Goal: Information Seeking & Learning: Learn about a topic

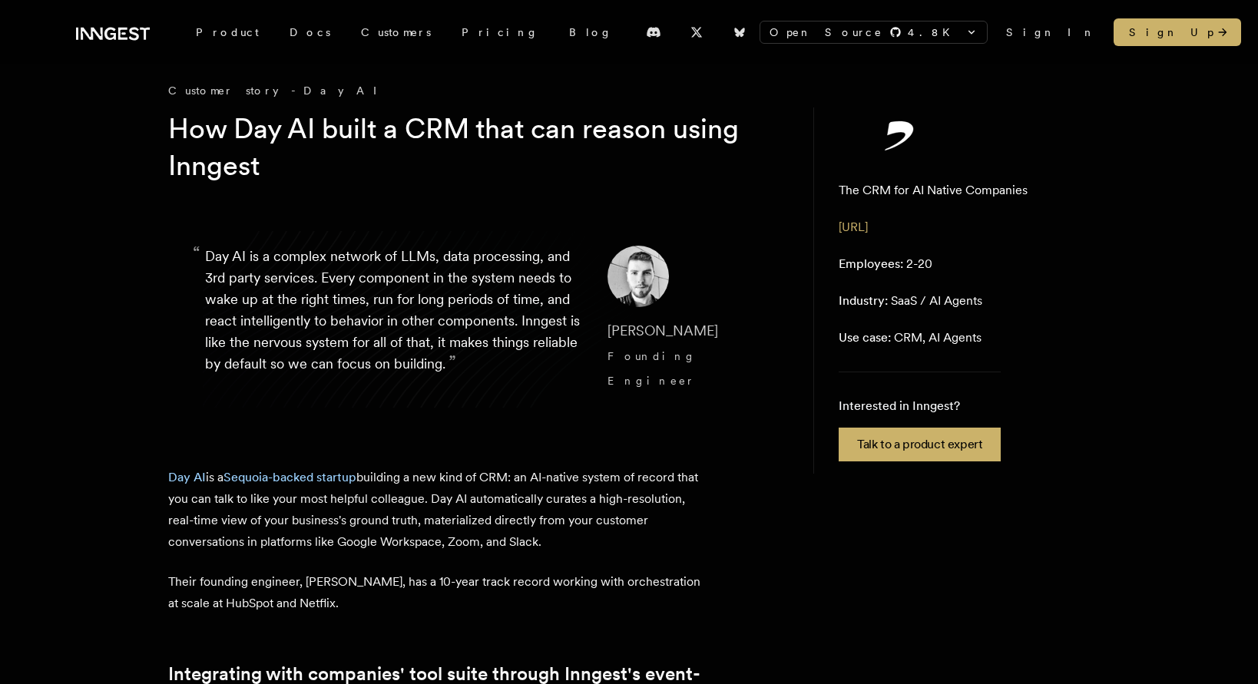
scroll to position [15, 0]
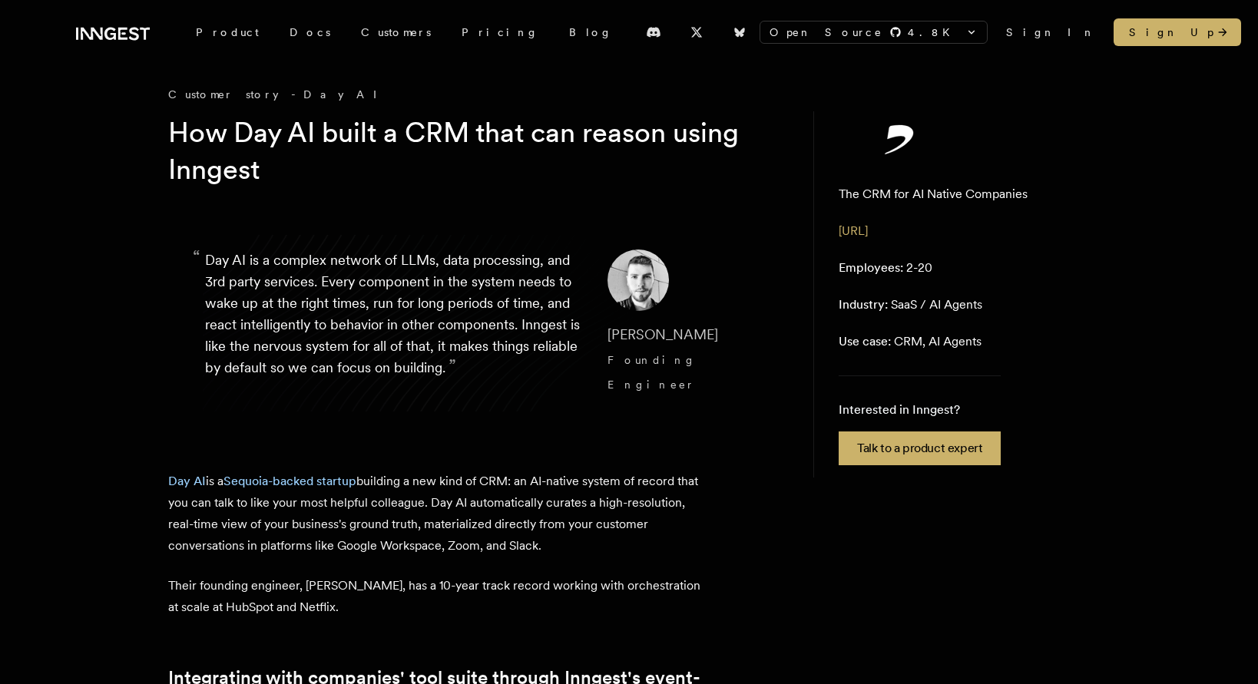
click at [243, 177] on h1 "How Day AI built a CRM that can reason using Inngest" at bounding box center [463, 151] width 590 height 74
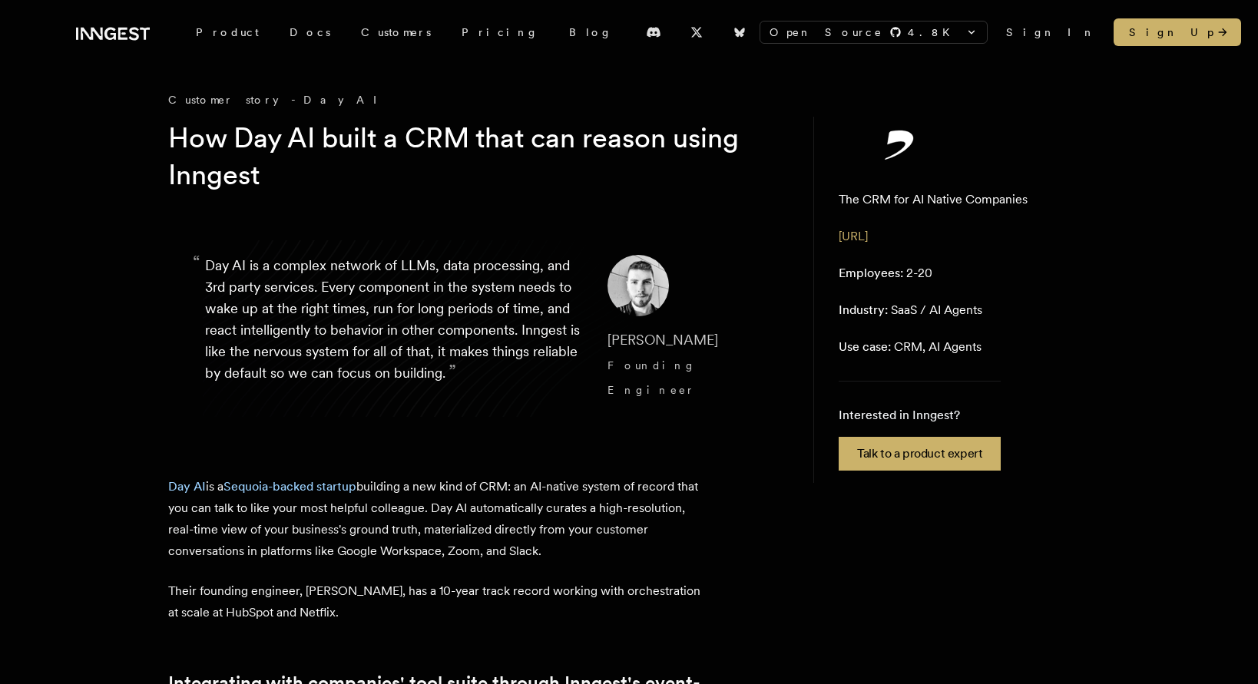
scroll to position [0, 0]
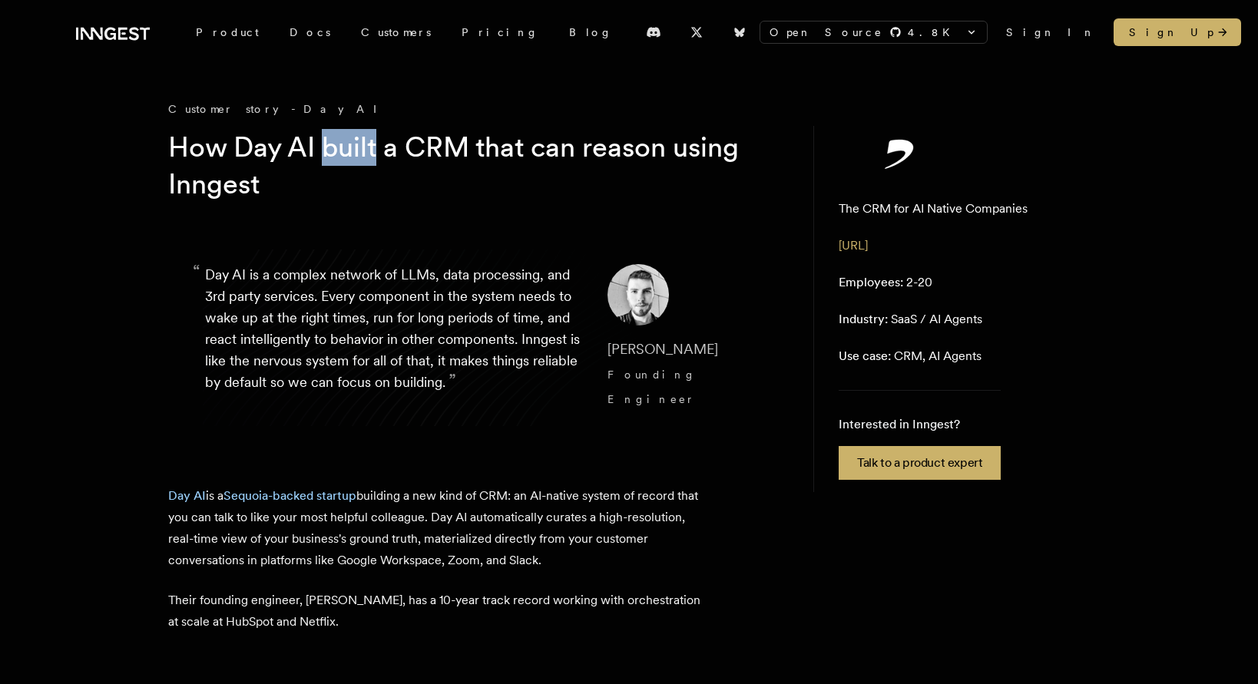
drag, startPoint x: 322, startPoint y: 149, endPoint x: 375, endPoint y: 155, distance: 54.1
click at [376, 155] on h1 "How Day AI built a CRM that can reason using Inngest" at bounding box center [463, 166] width 590 height 74
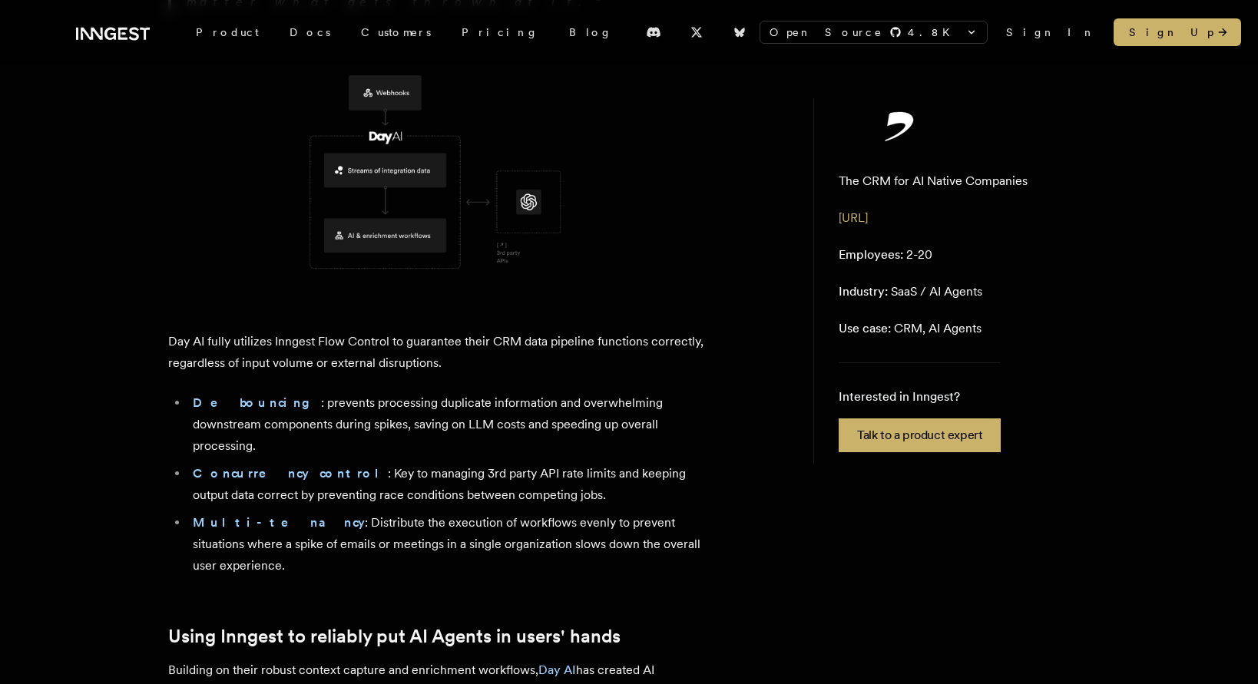
scroll to position [3220, 0]
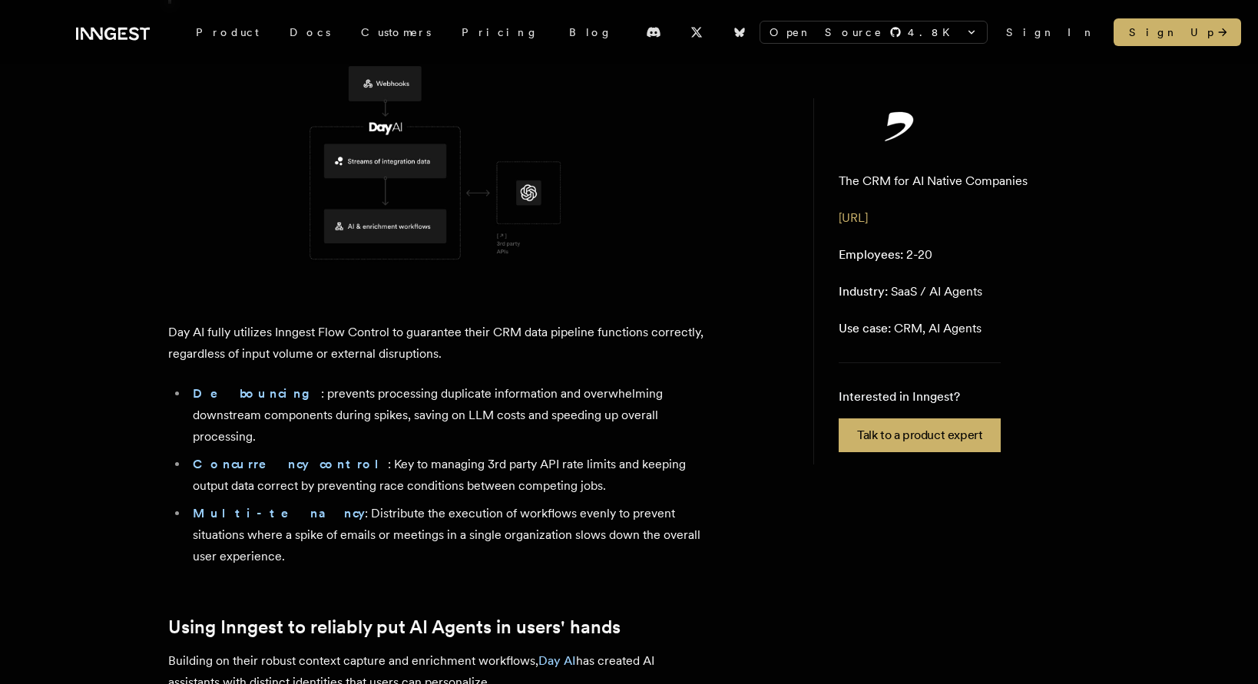
drag, startPoint x: 169, startPoint y: 296, endPoint x: 552, endPoint y: 382, distance: 392.7
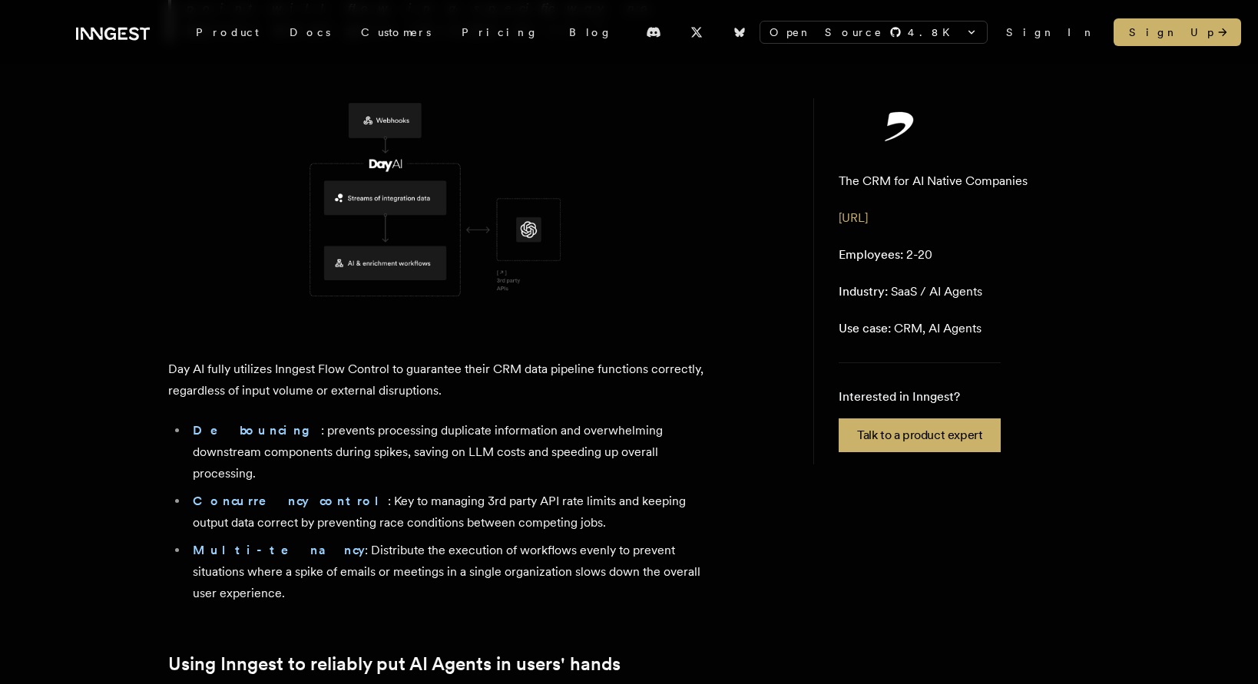
scroll to position [3171, 0]
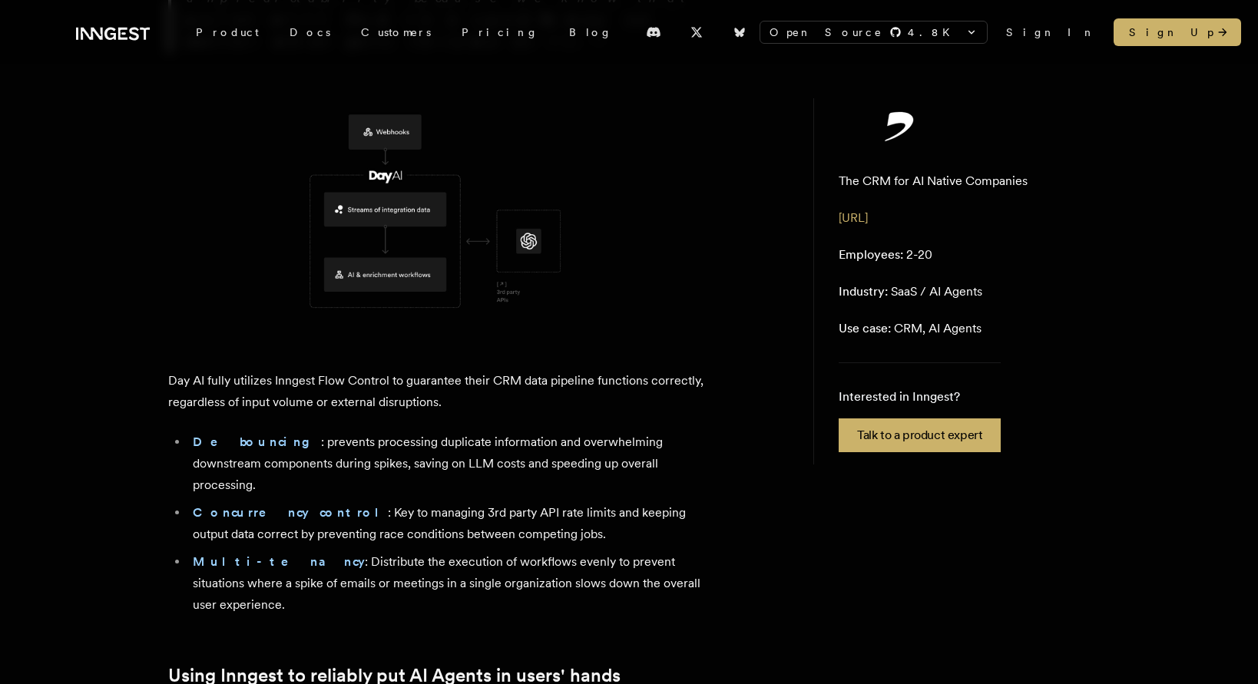
drag, startPoint x: 170, startPoint y: 237, endPoint x: 703, endPoint y: 322, distance: 539.5
copy div "When entering the AI Agent space, [PERSON_NAME] and his team faced two new sign…"
drag, startPoint x: 180, startPoint y: 346, endPoint x: 676, endPoint y: 485, distance: 515.3
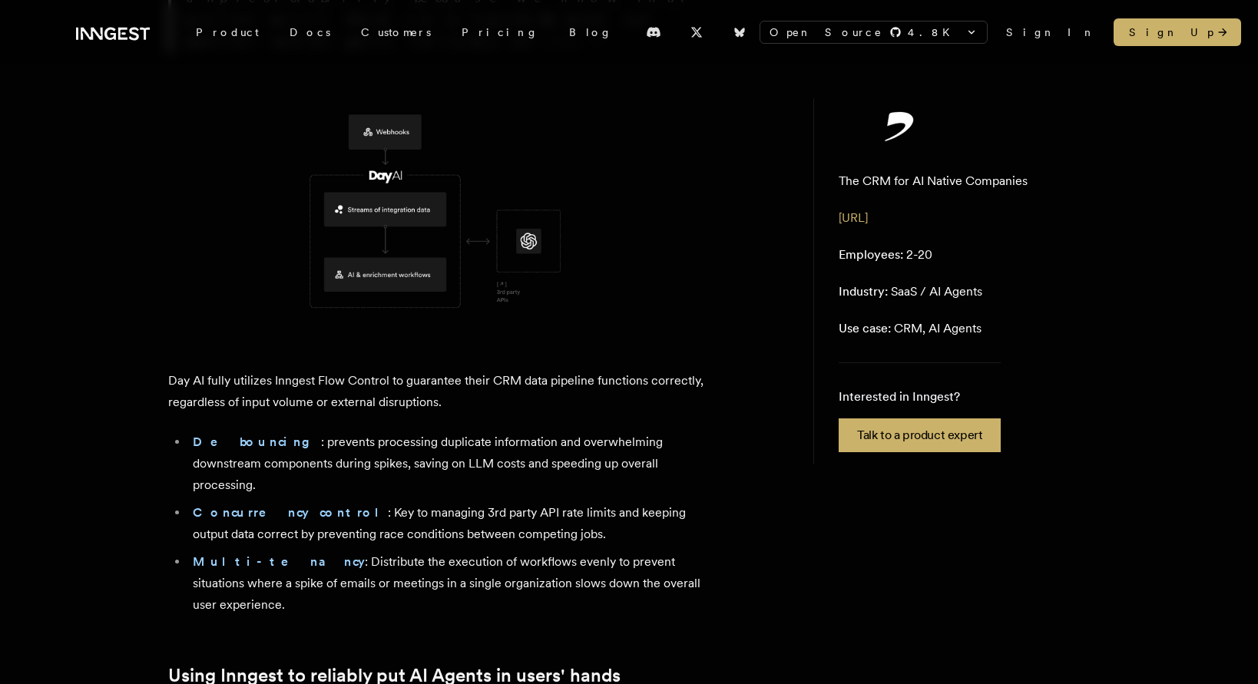
copy div "By leveraging Inngest's event-driven architecture and its durable workflows, Da…"
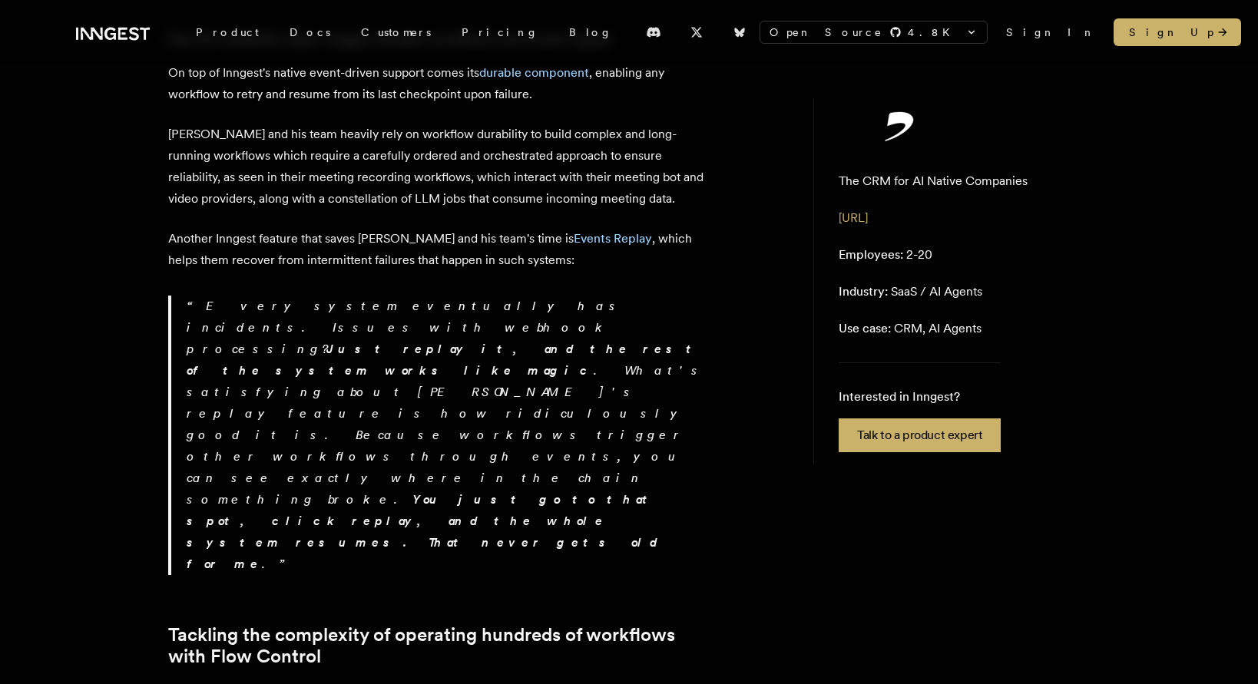
scroll to position [1975, 0]
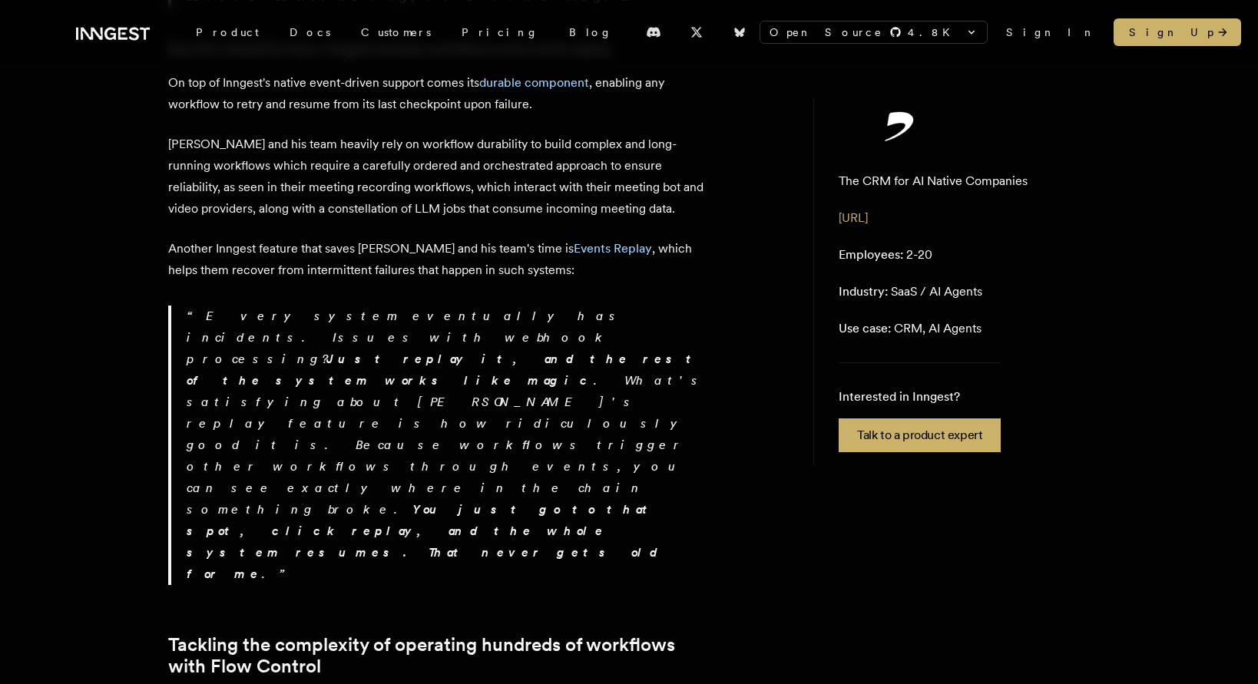
drag, startPoint x: 188, startPoint y: 331, endPoint x: 500, endPoint y: 342, distance: 311.9
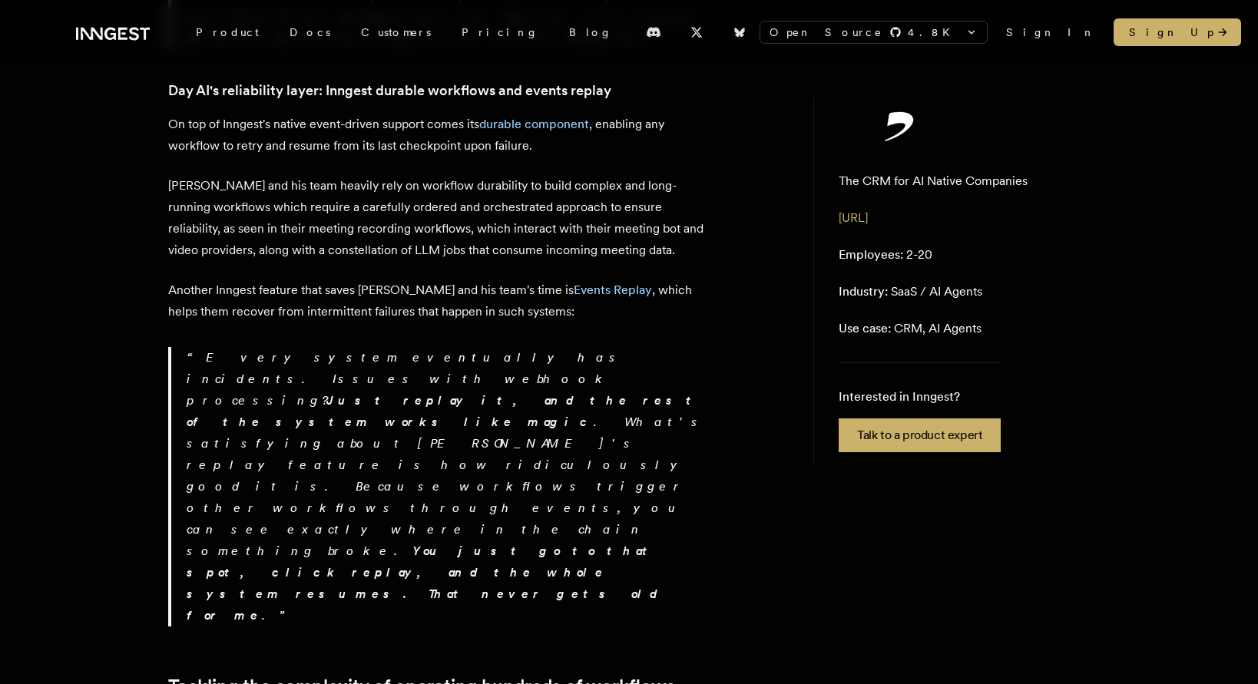
scroll to position [1940, 0]
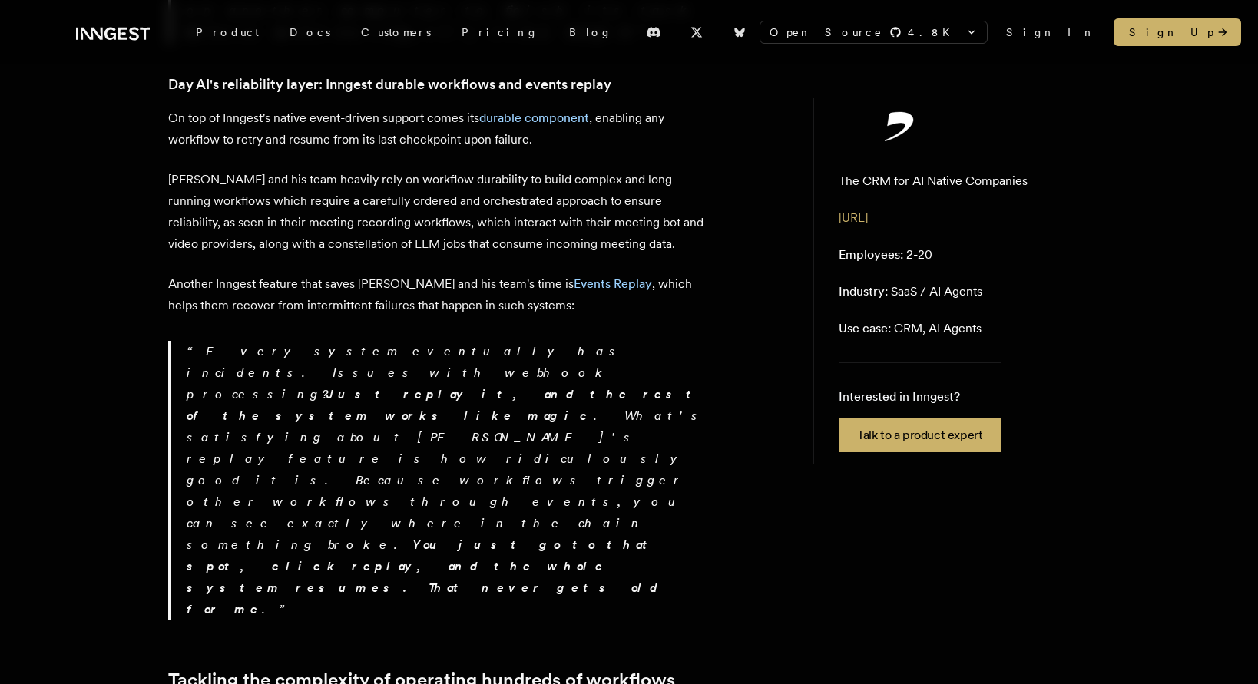
drag, startPoint x: 169, startPoint y: 171, endPoint x: 681, endPoint y: 494, distance: 605.2
copy div "Day AI's second layer converts incoming data into a comprehensive, structured r…"
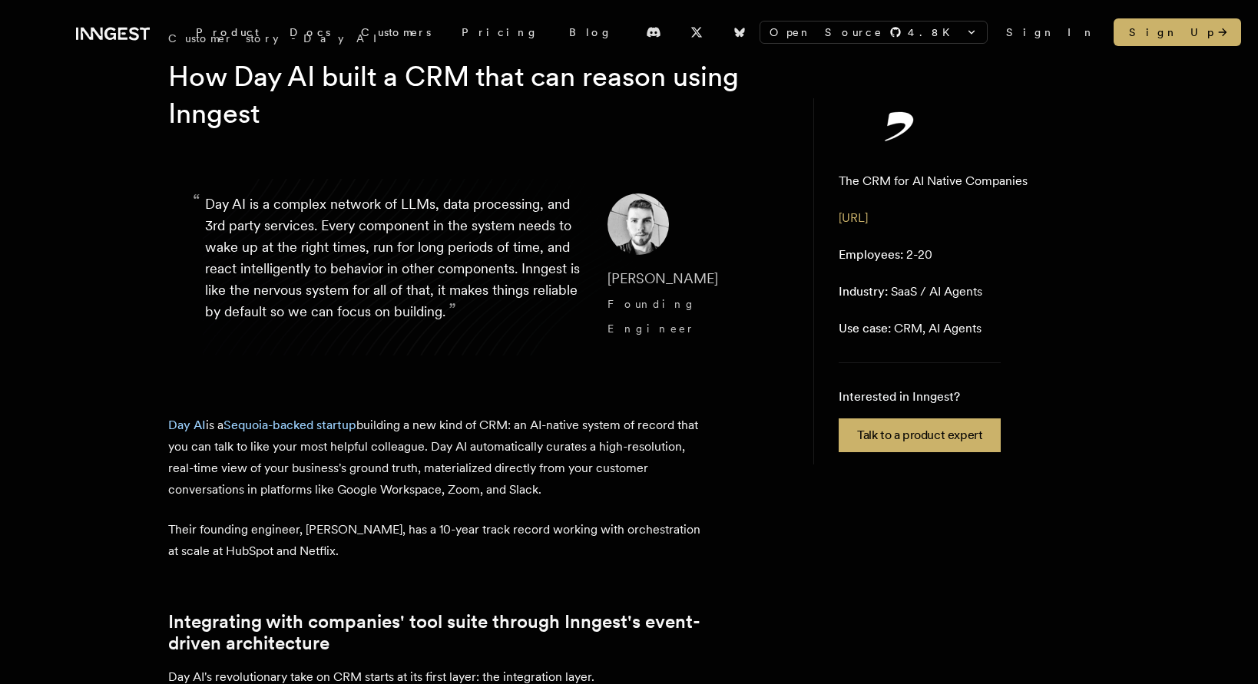
scroll to position [0, 0]
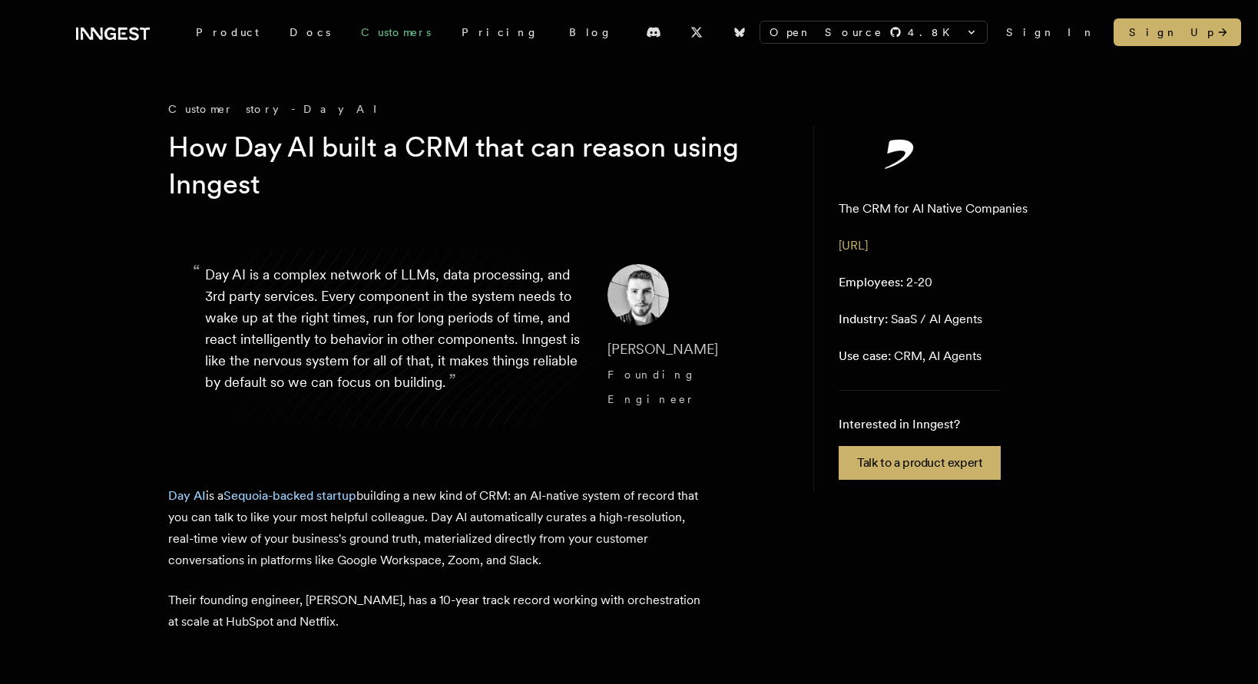
click at [359, 35] on link "Customers" at bounding box center [396, 32] width 101 height 28
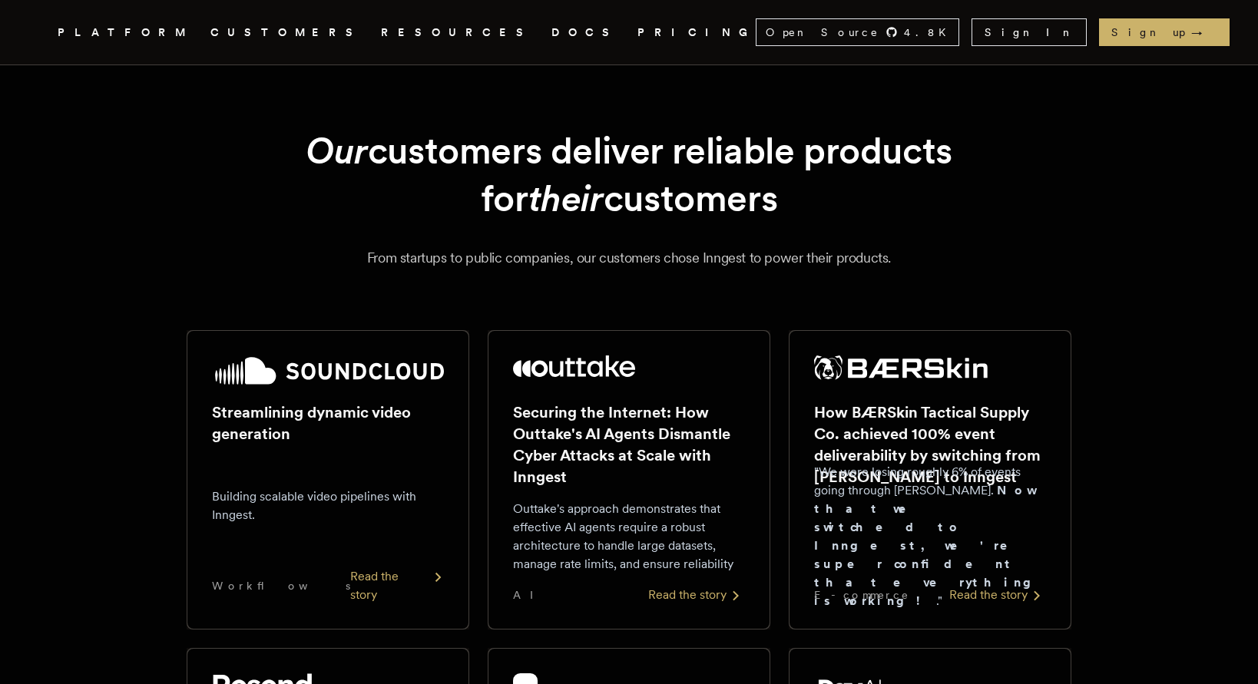
click at [366, 379] on img at bounding box center [328, 371] width 232 height 31
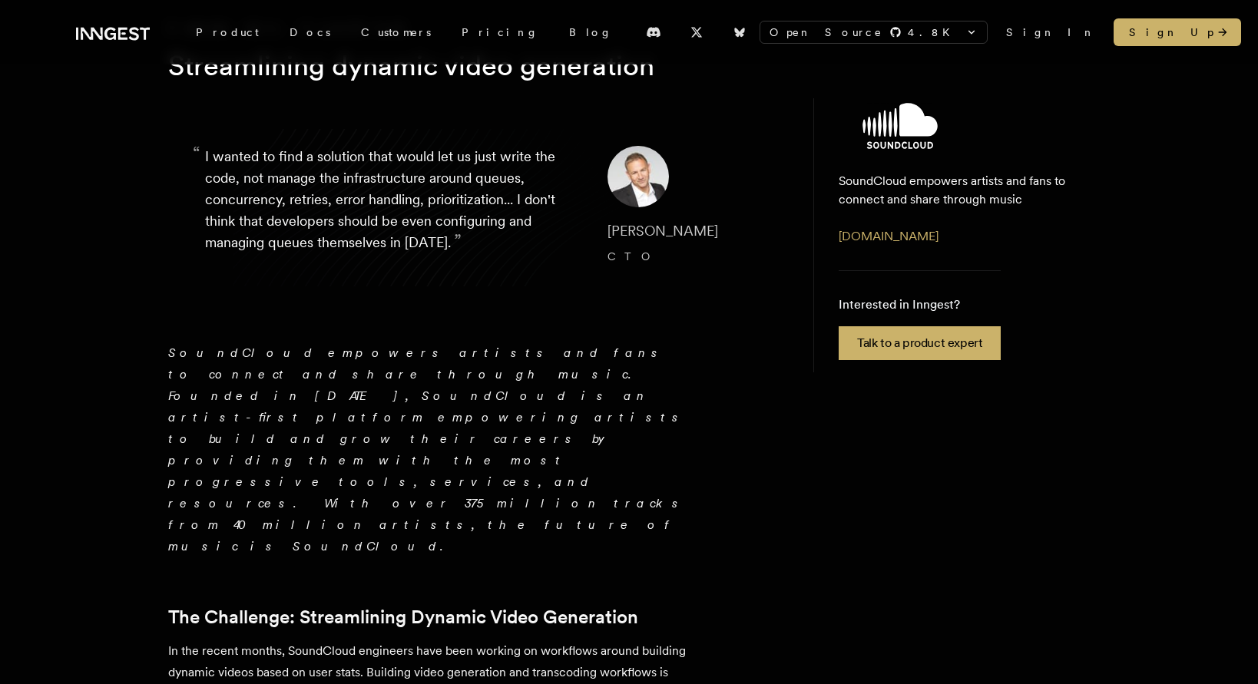
scroll to position [83, 0]
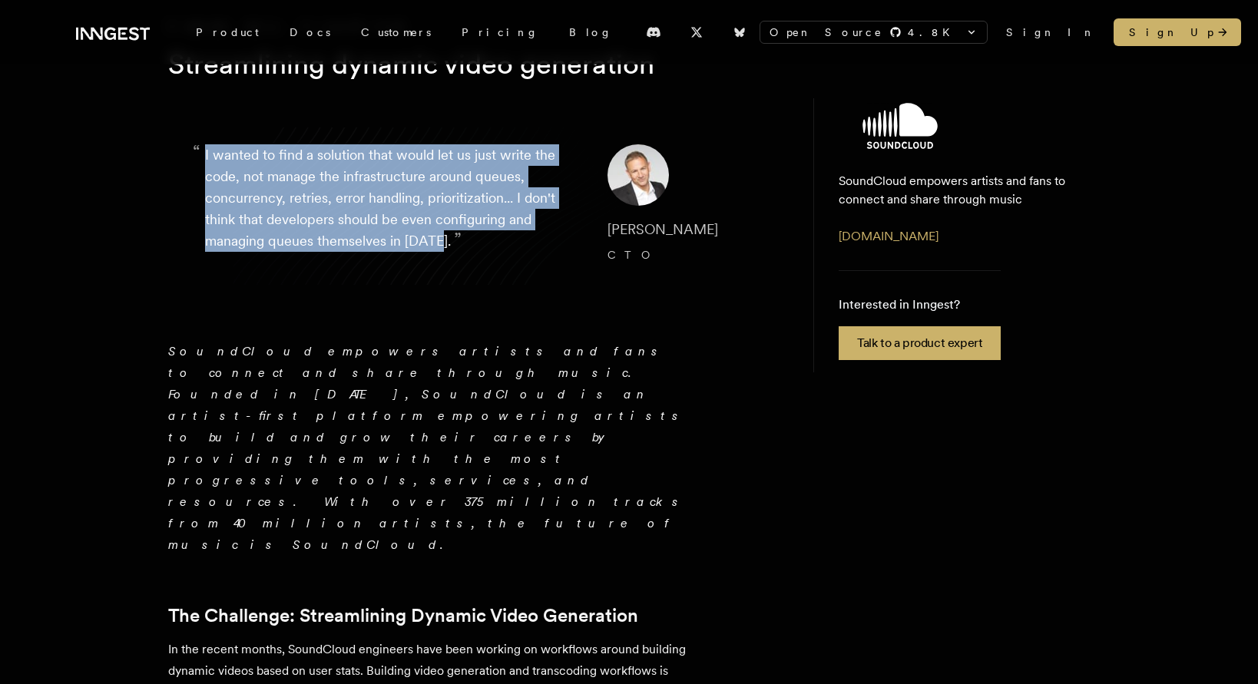
drag, startPoint x: 204, startPoint y: 152, endPoint x: 438, endPoint y: 246, distance: 252.2
click at [438, 246] on blockquote "“ I wanted to find a solution that would let us just write the code, not manage…" at bounding box center [475, 205] width 614 height 197
copy p "I wanted to find a solution that would let us just write the code, not manage t…"
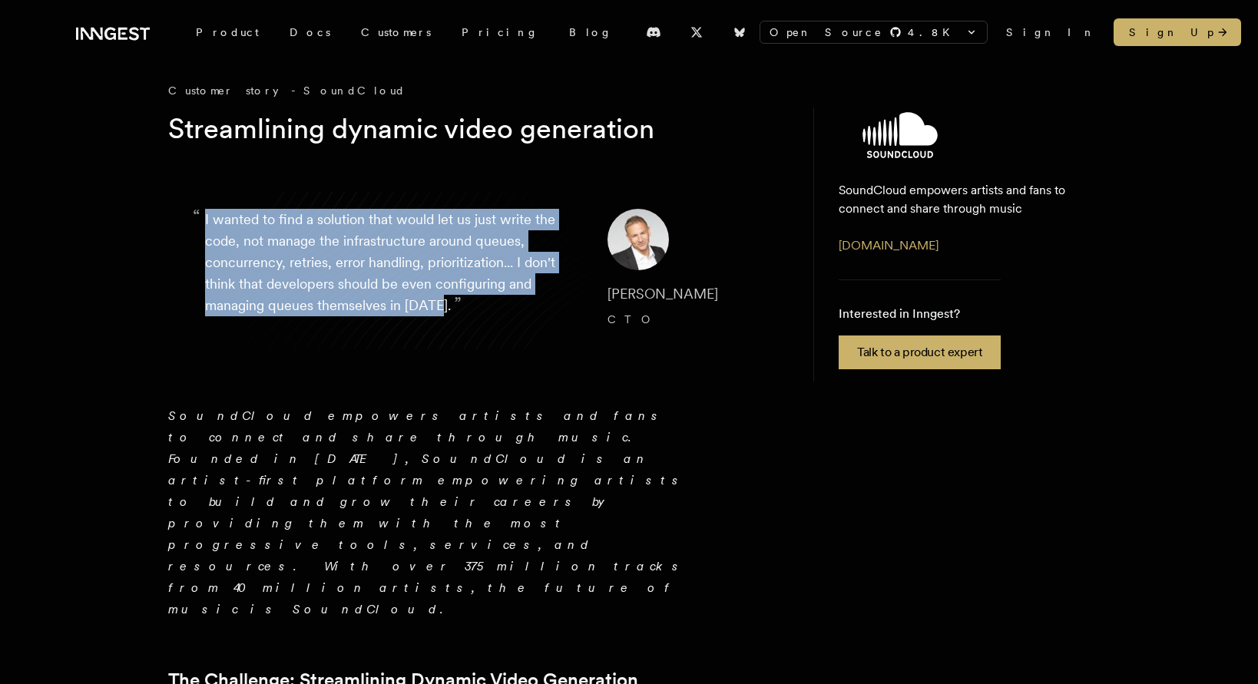
scroll to position [0, 0]
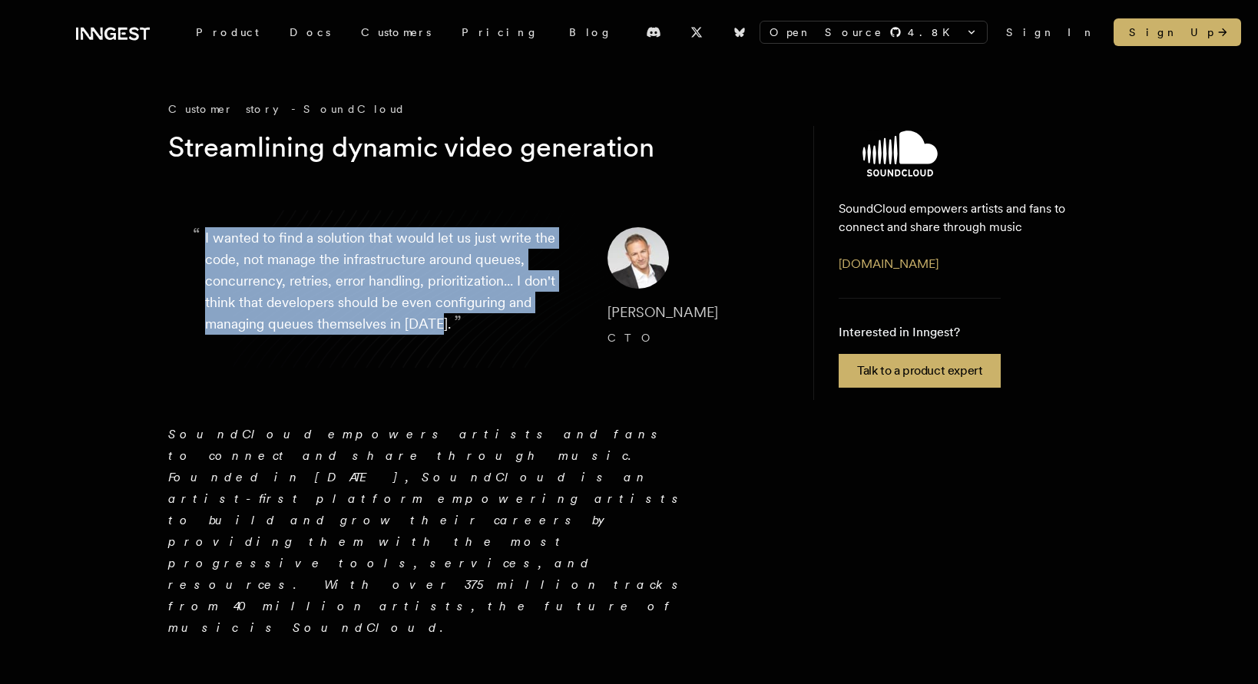
copy p "I wanted to find a solution that would let us just write the code, not manage t…"
